Goal: Task Accomplishment & Management: Complete application form

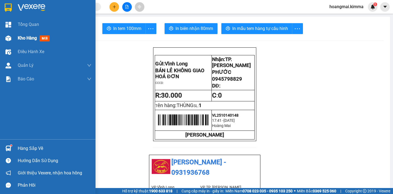
click at [17, 38] on div "Kho hàng mới" at bounding box center [48, 38] width 96 height 14
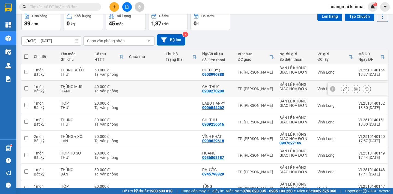
scroll to position [55, 0]
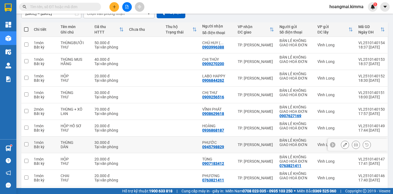
click at [341, 148] on button at bounding box center [345, 145] width 8 height 10
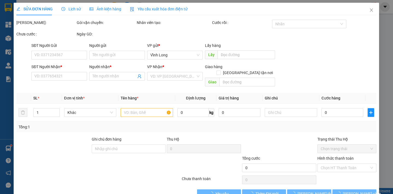
type input "BÁN LẺ KHÔNG GIAO HOÁ ĐƠN"
type input "0945798829"
type input "PHƯỚC"
type input "30.000"
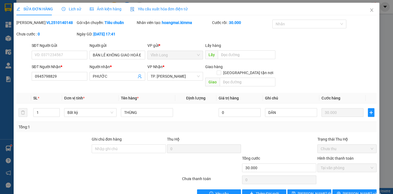
click at [68, 10] on span "Lịch sử" at bounding box center [71, 9] width 19 height 4
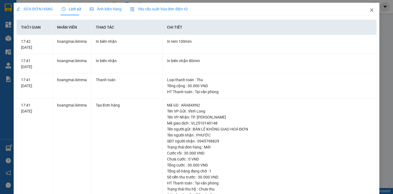
click at [370, 12] on icon "close" at bounding box center [372, 10] width 4 height 4
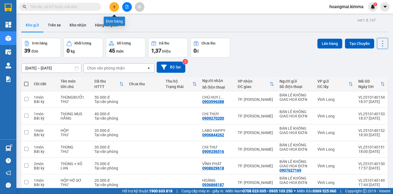
click at [116, 6] on icon "plus" at bounding box center [114, 7] width 4 height 4
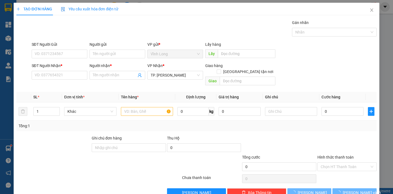
click at [61, 71] on div "SĐT Người Nhận *" at bounding box center [60, 67] width 56 height 8
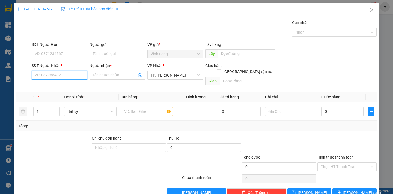
click at [58, 73] on input "SĐT Người Nhận *" at bounding box center [60, 75] width 56 height 9
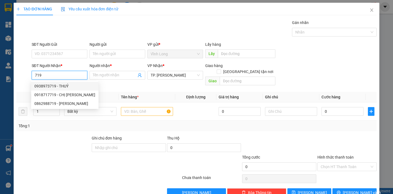
type input "719"
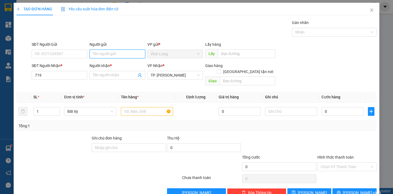
click at [93, 51] on input "Người gửi" at bounding box center [118, 54] width 56 height 9
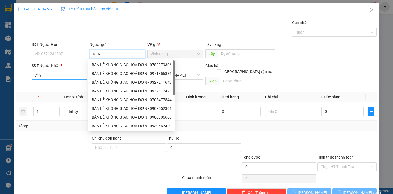
type input "DÂN"
click at [47, 76] on input "719" at bounding box center [60, 75] width 56 height 9
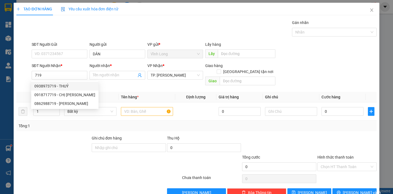
drag, startPoint x: 0, startPoint y: 93, endPoint x: 5, endPoint y: 90, distance: 6.3
click at [1, 93] on div "TẠO ĐƠN HÀNG Yêu cầu xuất hóa đơn điện tử Transit Pickup Surcharge Ids Transit …" at bounding box center [196, 97] width 393 height 194
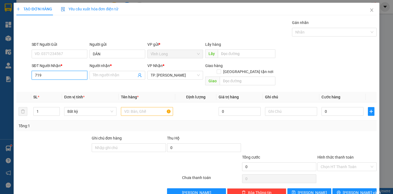
drag, startPoint x: 41, startPoint y: 75, endPoint x: 36, endPoint y: 76, distance: 5.8
click at [38, 76] on input "719" at bounding box center [60, 75] width 56 height 9
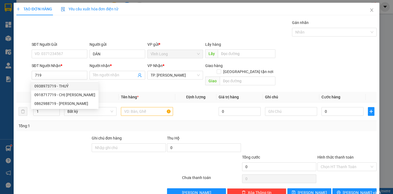
click at [28, 80] on div at bounding box center [23, 75] width 15 height 25
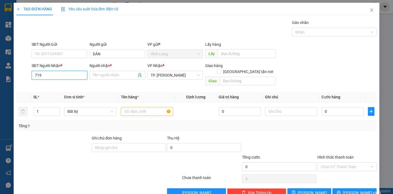
click at [41, 76] on input "719" at bounding box center [60, 75] width 56 height 9
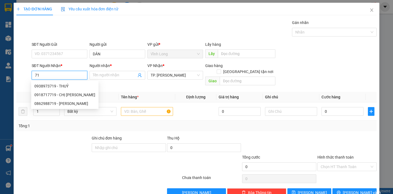
type input "7"
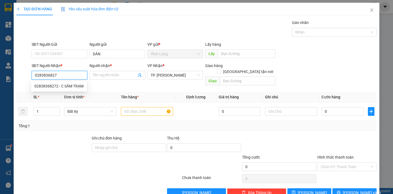
type input "02838368272"
click at [41, 85] on div "02838368272 - C SÂM TRẠM" at bounding box center [58, 86] width 49 height 6
type input "C SÂM TRẠM"
type input "02838368272"
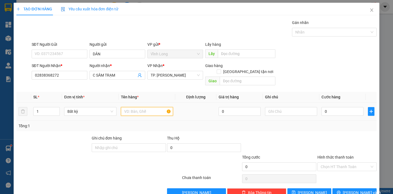
click at [143, 107] on input "text" at bounding box center [147, 111] width 52 height 9
type input "GÓI TT"
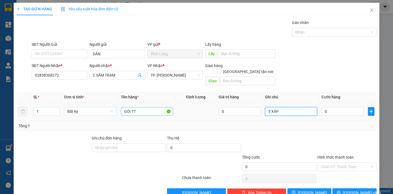
type input "5 XÂP"
type input "1"
type input "15"
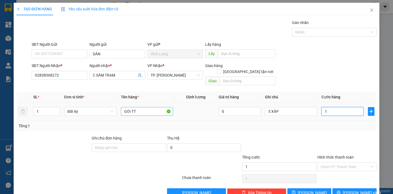
type input "15"
type input "150"
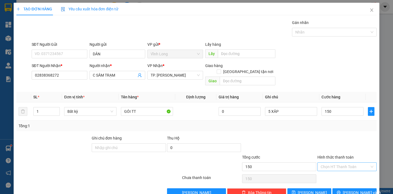
click at [345, 163] on input "Hình thức thanh toán" at bounding box center [345, 167] width 49 height 8
type input "150.000"
click at [336, 171] on div "Tại văn phòng" at bounding box center [343, 172] width 52 height 6
type input "0"
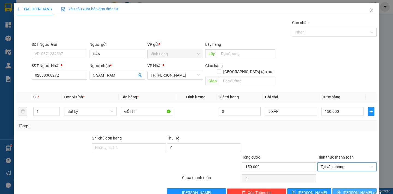
click at [339, 189] on button "[PERSON_NAME] và In" at bounding box center [354, 193] width 44 height 9
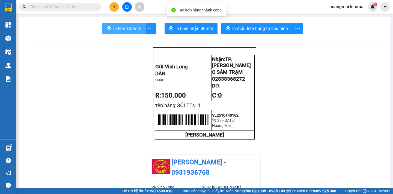
click at [122, 28] on span "In tem 100mm" at bounding box center [127, 28] width 28 height 7
